Goal: Task Accomplishment & Management: Complete application form

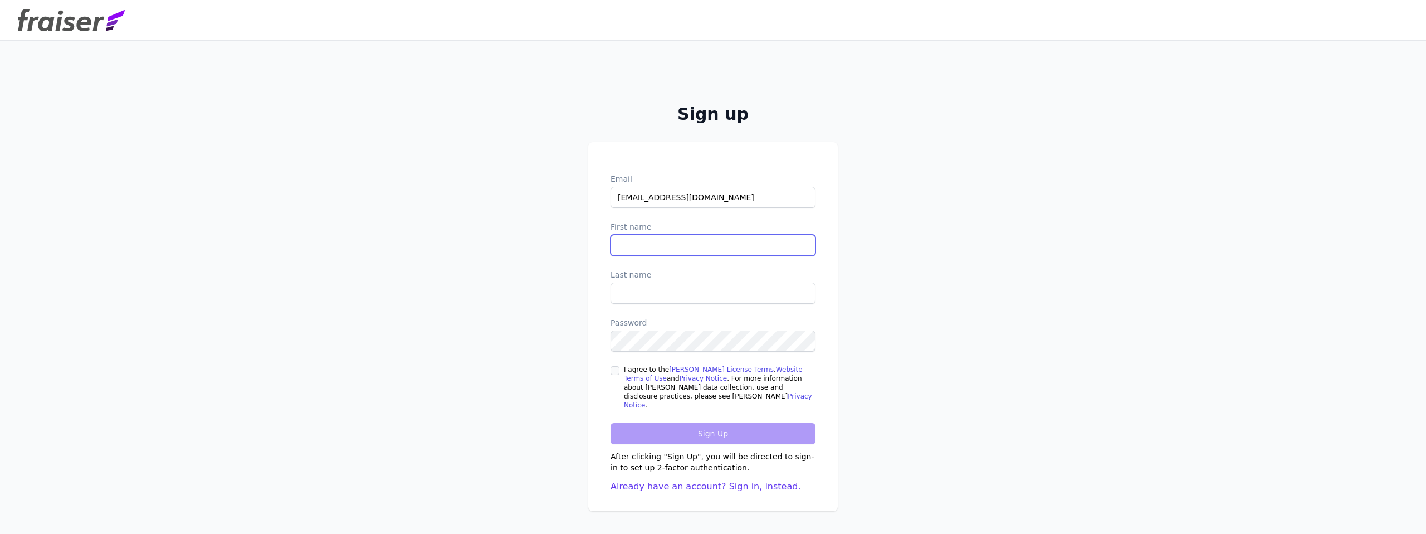
click at [690, 244] on input "First name" at bounding box center [713, 245] width 205 height 21
type input "[PERSON_NAME]"
click at [611, 373] on input "I agree to the [PERSON_NAME] License Terms , Website Terms of Use and Privacy N…" at bounding box center [615, 370] width 9 height 9
checkbox input "true"
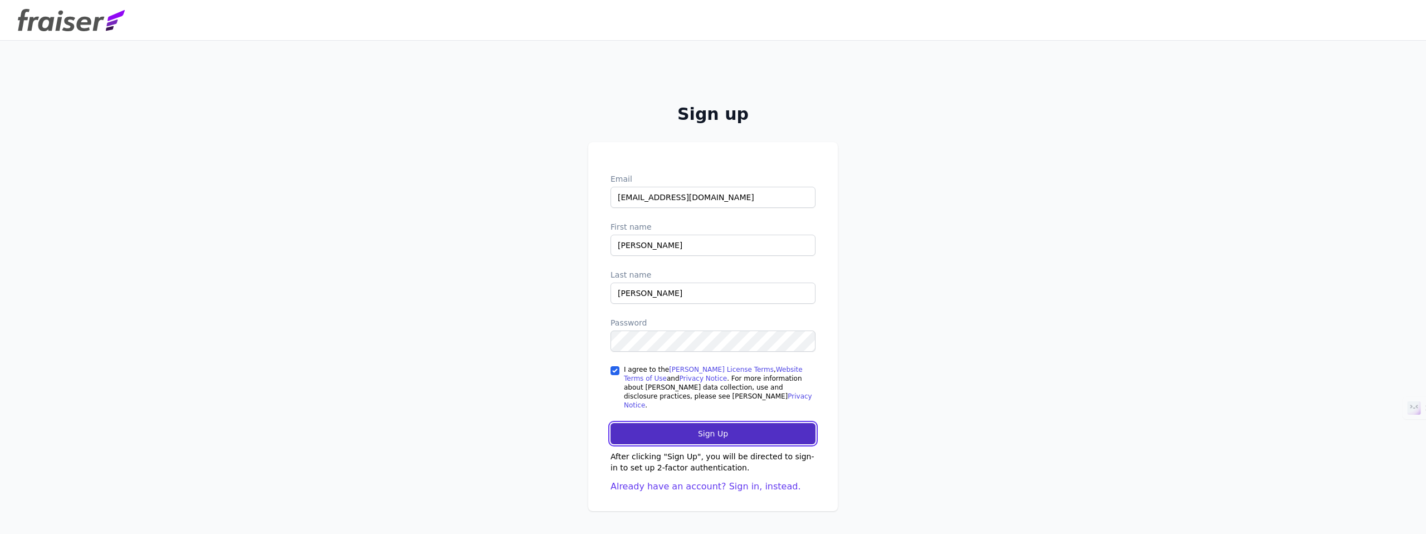
click at [672, 437] on input "Sign Up" at bounding box center [713, 433] width 205 height 21
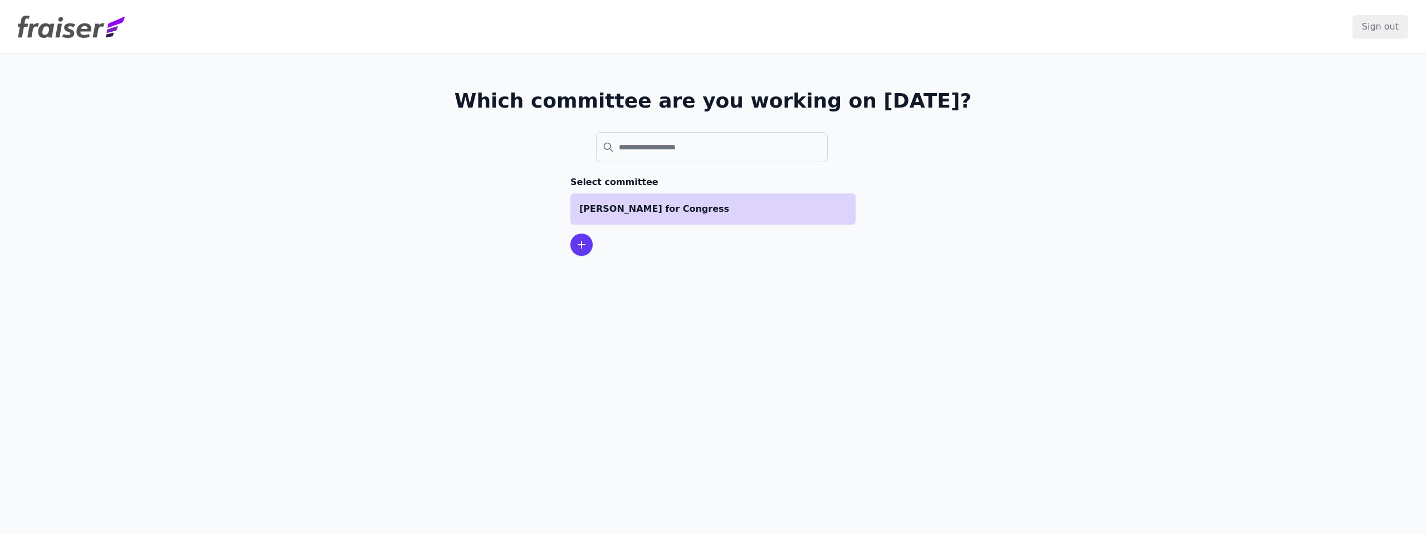
click at [689, 213] on p "Brian Varela for Congress" at bounding box center [712, 208] width 267 height 13
